Goal: Find contact information: Find contact information

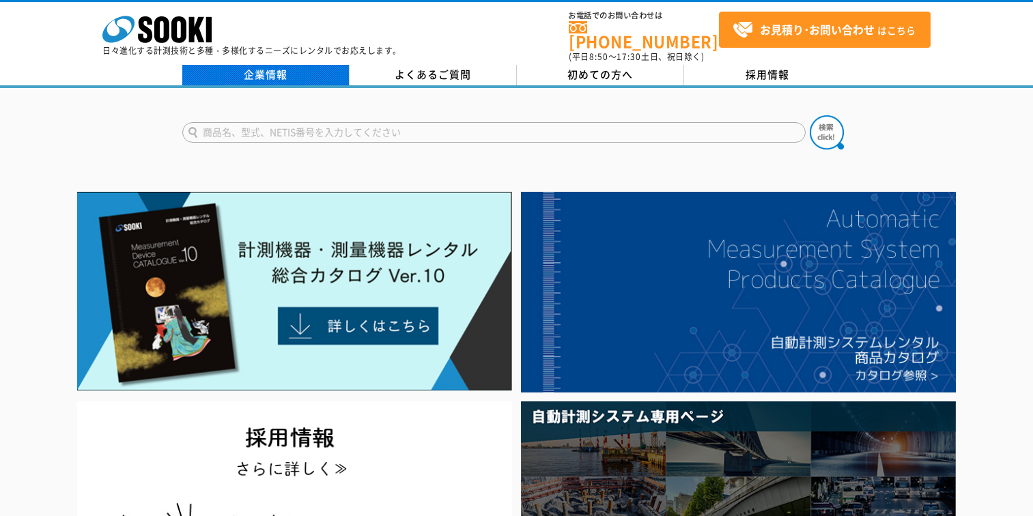
click at [253, 74] on link "企業情報" at bounding box center [265, 75] width 167 height 20
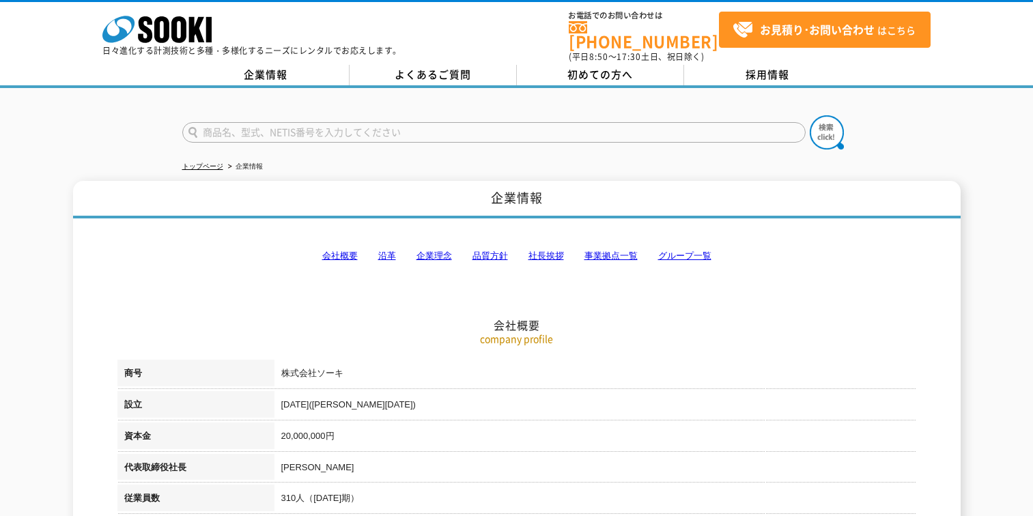
click at [344, 251] on link "会社概要" at bounding box center [340, 256] width 36 height 10
click at [605, 251] on link "事業拠点一覧" at bounding box center [611, 256] width 53 height 10
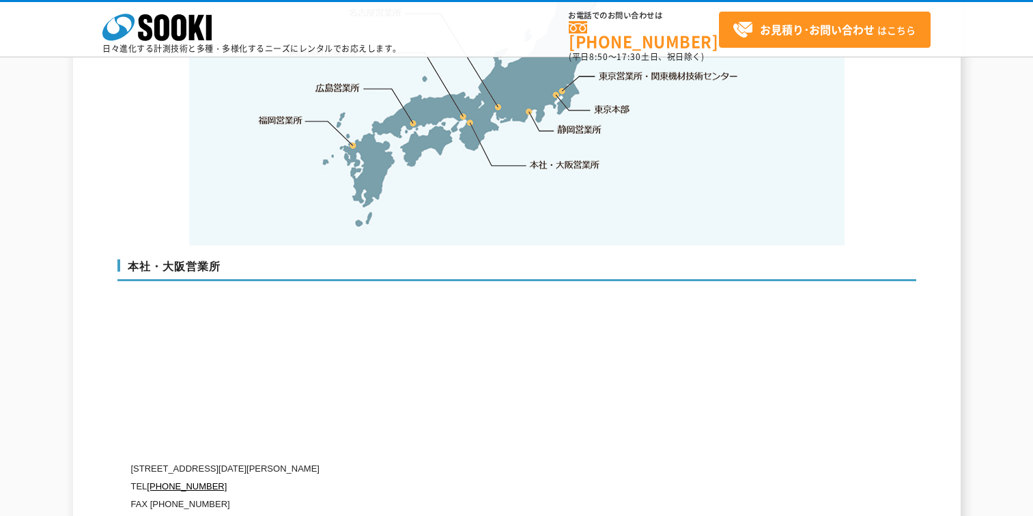
scroll to position [3153, 0]
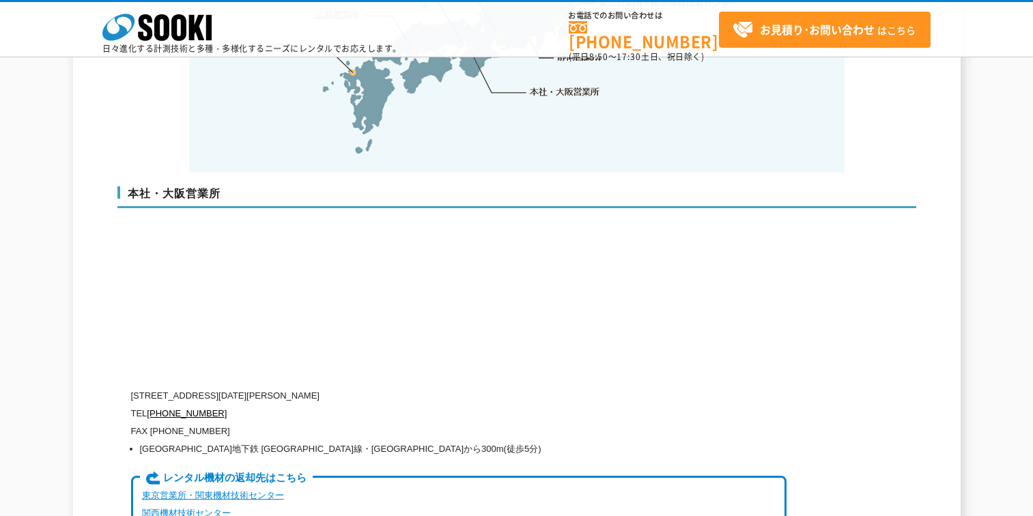
drag, startPoint x: 418, startPoint y: 370, endPoint x: 122, endPoint y: 365, distance: 296.5
click at [122, 365] on div "本社・大阪営業所 [STREET_ADDRESS][DATE][PERSON_NAME] TEL [PHONE_NUMBER] FAX [PHONE_NUMB…" at bounding box center [516, 364] width 799 height 382
drag, startPoint x: 122, startPoint y: 365, endPoint x: 421, endPoint y: 359, distance: 299.2
click at [410, 387] on p "[STREET_ADDRESS][DATE][PERSON_NAME]" at bounding box center [459, 396] width 656 height 18
drag, startPoint x: 426, startPoint y: 359, endPoint x: 132, endPoint y: 370, distance: 294.6
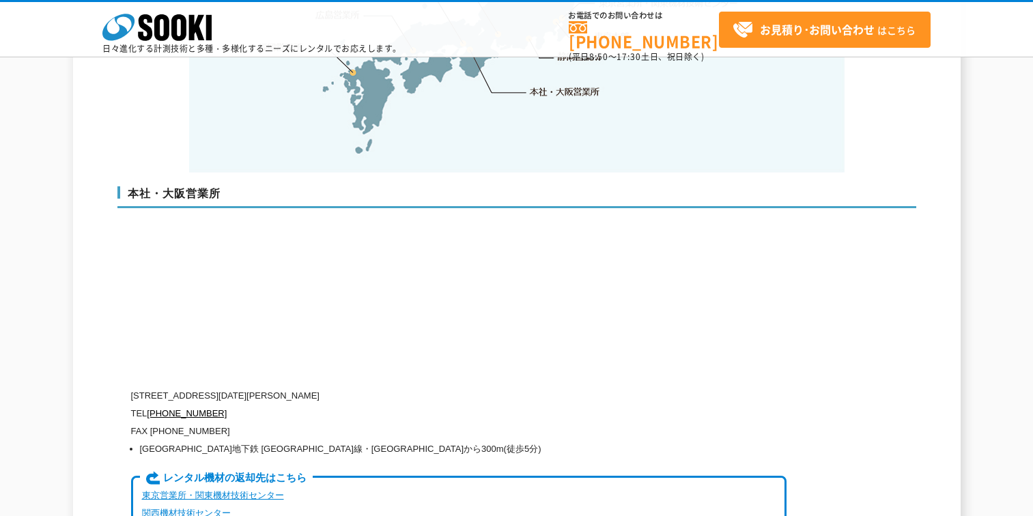
click at [132, 387] on p "[STREET_ADDRESS][DATE][PERSON_NAME]" at bounding box center [459, 396] width 656 height 18
click at [568, 258] on div "本社・大阪営業所 [STREET_ADDRESS][DATE][PERSON_NAME] TEL [PHONE_NUMBER] FAX [PHONE_NUMB…" at bounding box center [516, 364] width 799 height 382
